Goal: Connect with others: Connect with others

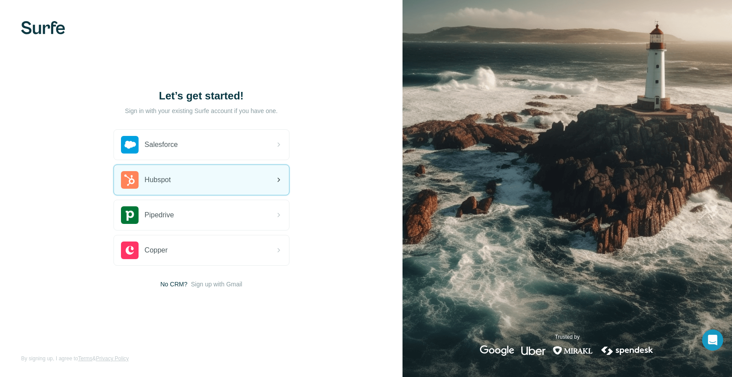
click at [197, 180] on div "Hubspot" at bounding box center [201, 180] width 175 height 30
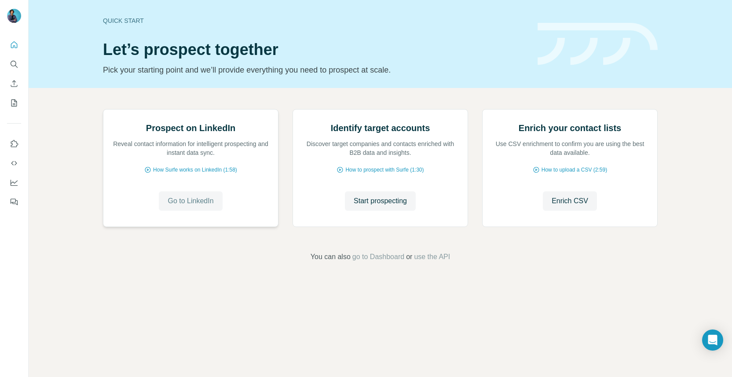
click at [193, 206] on span "Go to LinkedIn" at bounding box center [191, 201] width 46 height 11
